Goal: Use online tool/utility: Utilize a website feature to perform a specific function

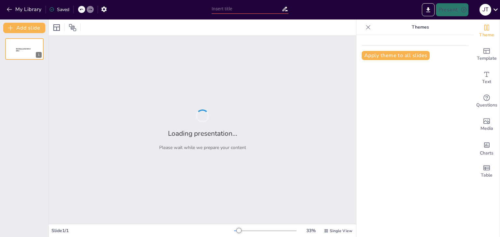
type input "presentar este apartado del documento al consejo academico"
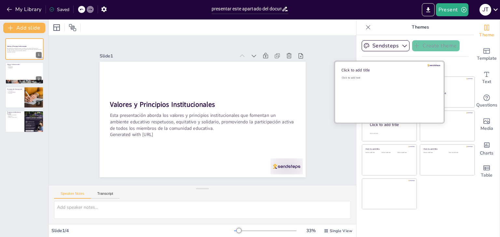
click at [383, 92] on div "Click to add text" at bounding box center [388, 96] width 93 height 40
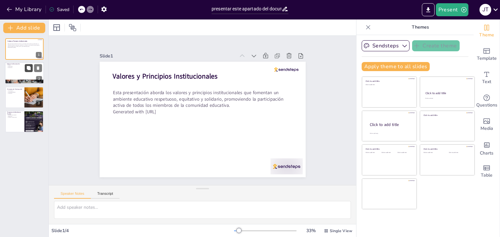
click at [29, 71] on button at bounding box center [29, 68] width 8 height 8
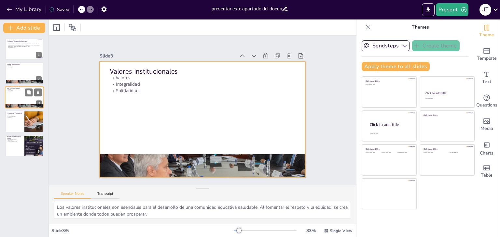
click at [20, 98] on div at bounding box center [24, 98] width 39 height 22
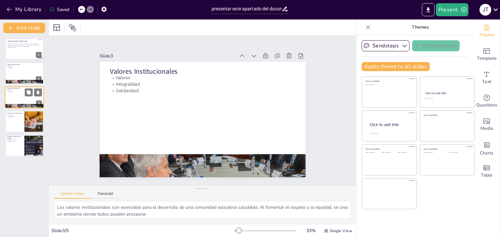
click at [20, 98] on div at bounding box center [24, 98] width 39 height 22
click at [29, 117] on icon at bounding box center [29, 117] width 4 height 4
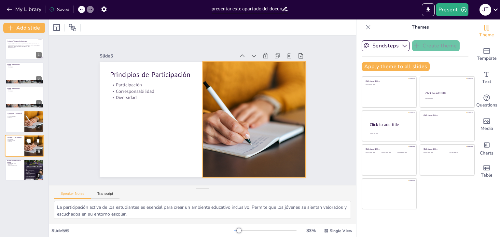
click at [31, 145] on div at bounding box center [34, 146] width 33 height 22
click at [31, 169] on div at bounding box center [34, 170] width 20 height 24
type textarea "La educación emocional es fundamental para el desarrollo integral de los estudi…"
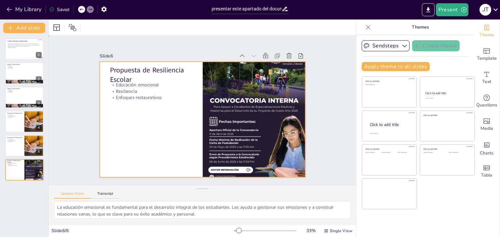
click at [148, 106] on div at bounding box center [201, 119] width 217 height 137
click at [26, 169] on button at bounding box center [29, 165] width 8 height 8
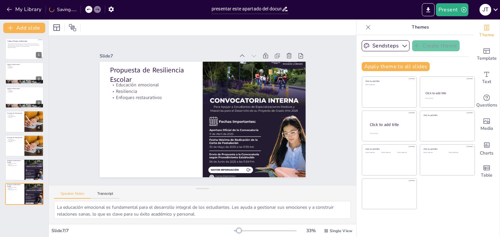
drag, startPoint x: 29, startPoint y: 193, endPoint x: 77, endPoint y: 98, distance: 105.9
click at [77, 98] on div "Document fonts Akatab Recently used Mulish Popular fonts Lato Montserrat Open S…" at bounding box center [250, 129] width 500 height 218
click at [84, 83] on div "Slide 1 Valores y Principios Institucionales Esta presentación aborda los valor…" at bounding box center [202, 111] width 242 height 134
click at [429, 11] on icon "Export to PowerPoint" at bounding box center [428, 10] width 7 height 7
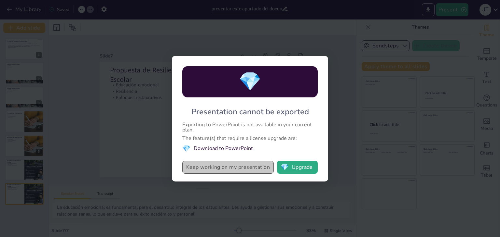
click at [252, 168] on button "Keep working on my presentation" at bounding box center [227, 167] width 91 height 13
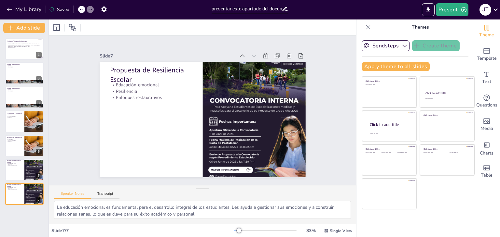
click at [356, 196] on div "Sendsteps Create theme Apply theme to all slides Click to add title Click to ad…" at bounding box center [414, 136] width 117 height 202
click at [484, 81] on span "Text" at bounding box center [486, 81] width 9 height 7
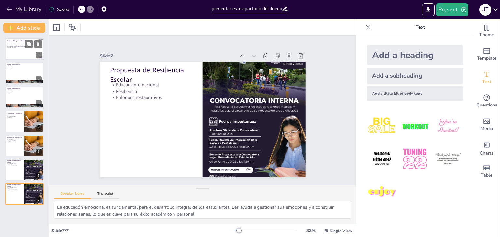
click at [28, 49] on div at bounding box center [24, 49] width 39 height 22
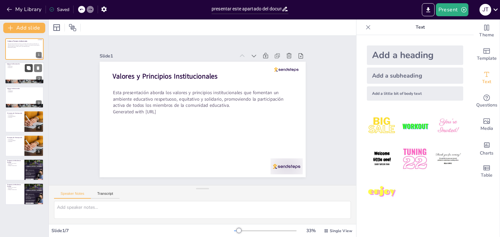
click at [30, 70] on icon at bounding box center [28, 68] width 5 height 5
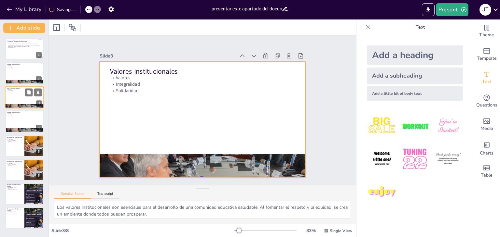
click at [30, 98] on div at bounding box center [24, 98] width 39 height 22
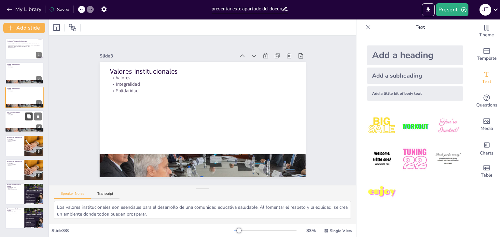
click at [31, 116] on button at bounding box center [29, 117] width 8 height 8
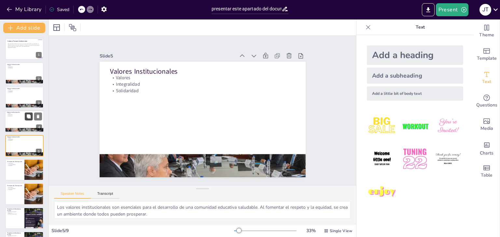
scroll to position [10, 0]
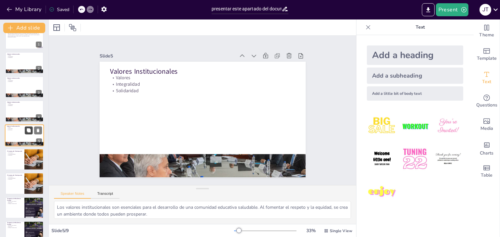
click at [31, 134] on button at bounding box center [29, 131] width 8 height 8
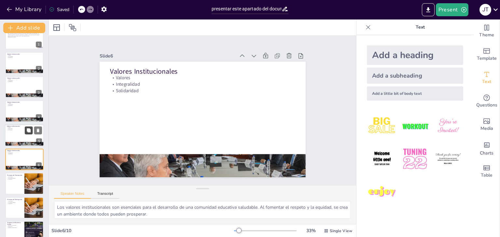
scroll to position [35, 0]
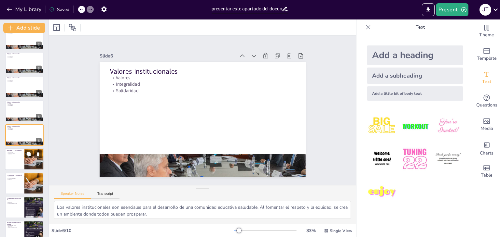
click at [16, 161] on div at bounding box center [24, 160] width 39 height 22
type textarea "La participación activa de los estudiantes es esencial para crear un ambiente e…"
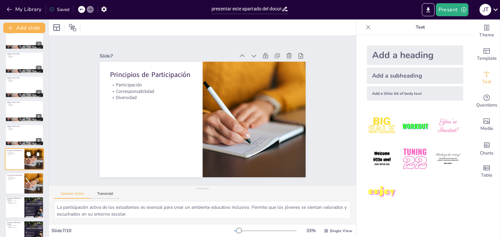
scroll to position [46, 0]
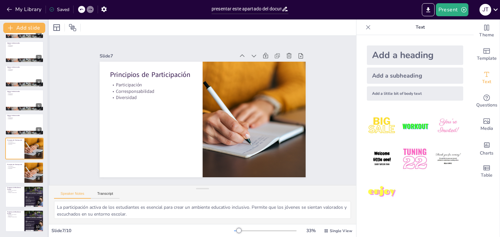
click at [48, 235] on div at bounding box center [48, 129] width 3 height 218
